Goal: Entertainment & Leisure: Consume media (video, audio)

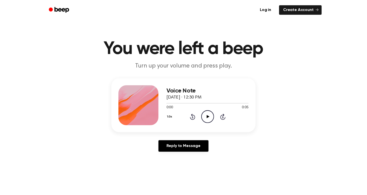
click at [206, 114] on icon "Play Audio" at bounding box center [207, 116] width 13 height 13
click at [209, 116] on icon "Play Audio" at bounding box center [207, 116] width 13 height 13
click at [208, 117] on icon at bounding box center [208, 116] width 3 height 3
